Goal: Task Accomplishment & Management: Use online tool/utility

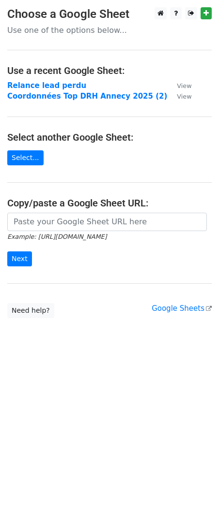
click at [51, 80] on td "Relance lead perdu" at bounding box center [87, 85] width 160 height 11
click at [51, 82] on strong "Relance lead perdu" at bounding box center [46, 85] width 79 height 9
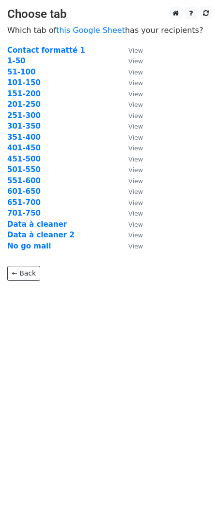
click at [41, 87] on td "101-150" at bounding box center [62, 82] width 111 height 11
click at [16, 124] on strong "301-350" at bounding box center [23, 126] width 33 height 9
